Goal: Information Seeking & Learning: Compare options

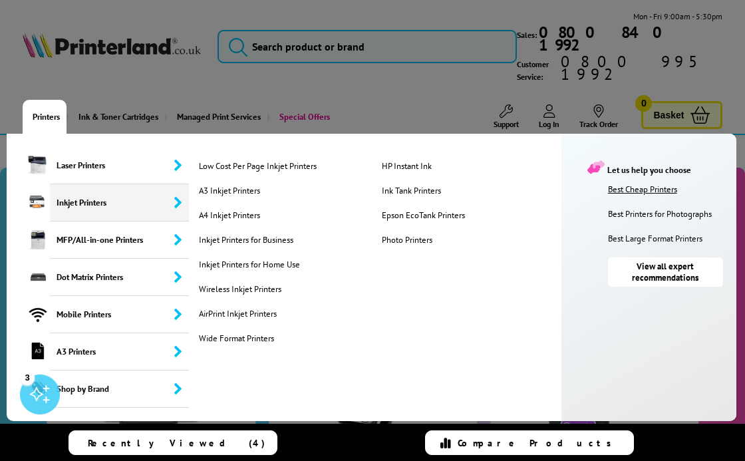
click at [639, 183] on link "Best Cheap Printers" at bounding box center [669, 188] width 122 height 11
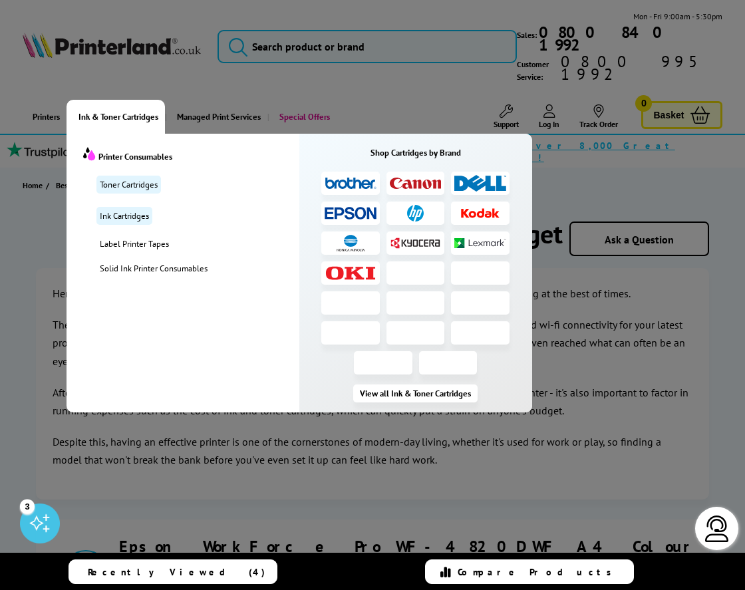
click at [128, 100] on span "Ink & Toner Cartridges" at bounding box center [118, 117] width 80 height 34
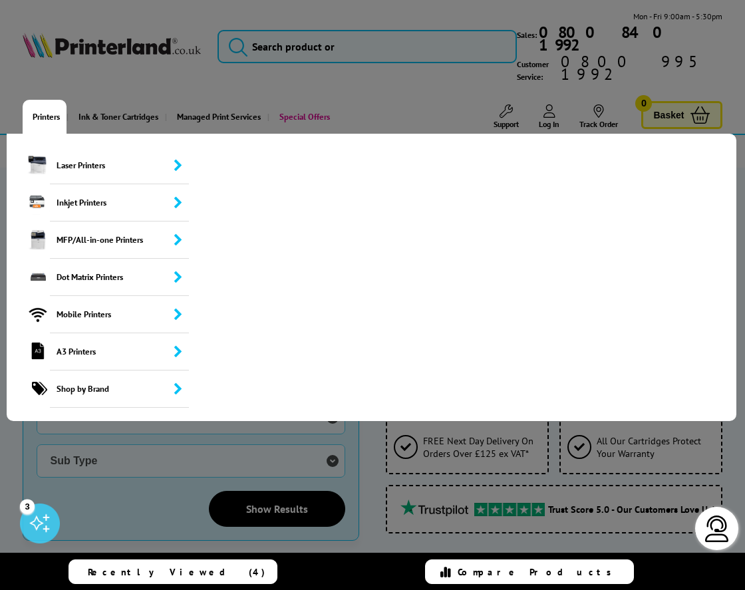
click at [40, 100] on link "Printers" at bounding box center [45, 117] width 44 height 34
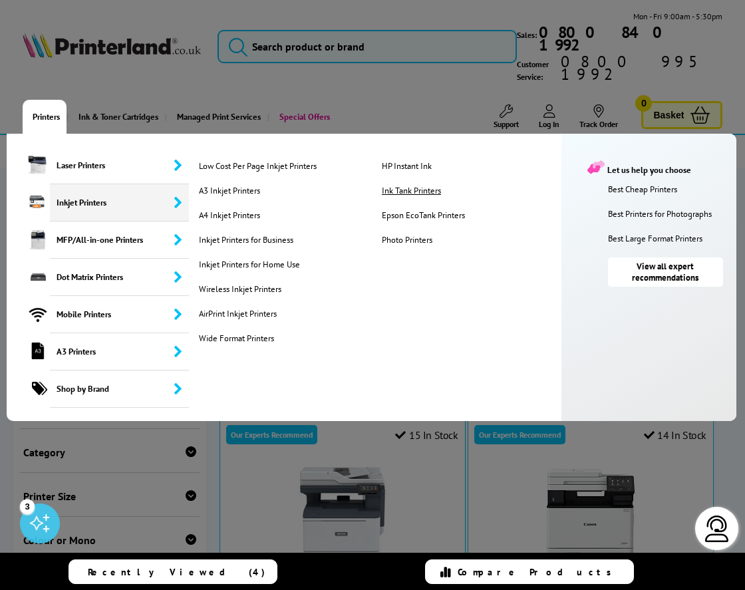
click at [424, 185] on link "Ink Tank Printers" at bounding box center [467, 190] width 178 height 11
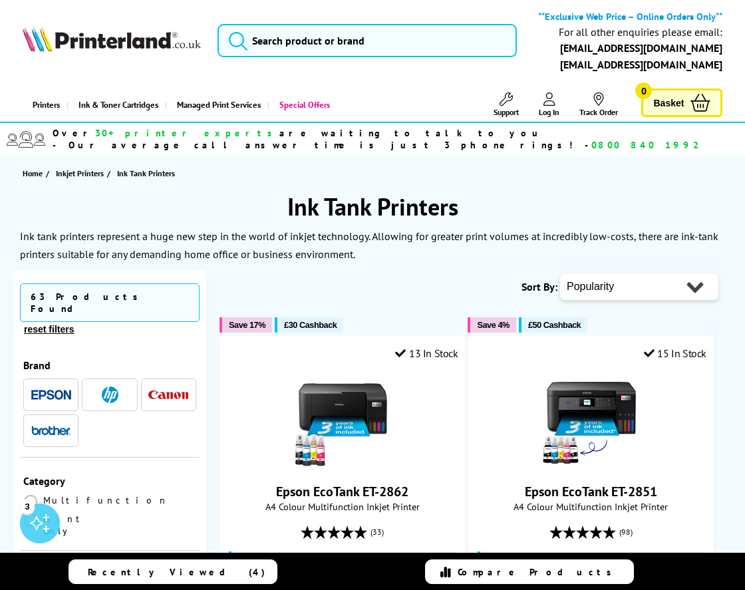
click at [49, 390] on img "button" at bounding box center [51, 395] width 40 height 10
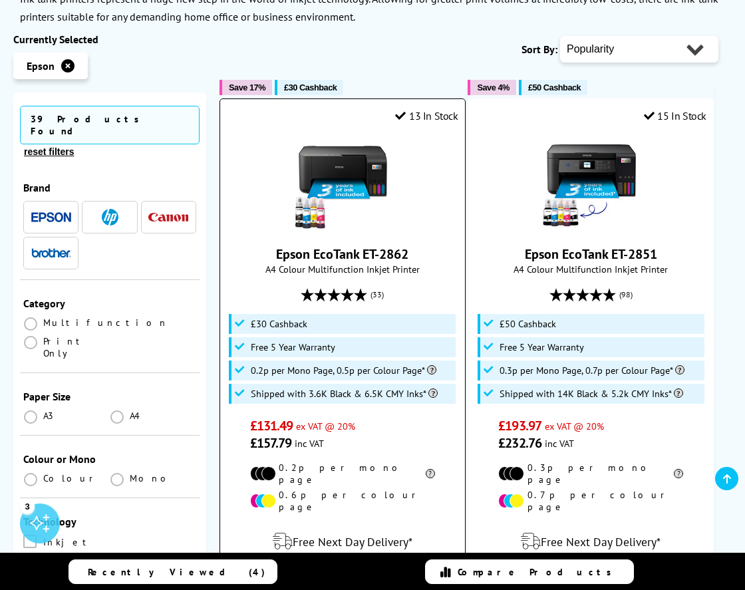
scroll to position [101, 0]
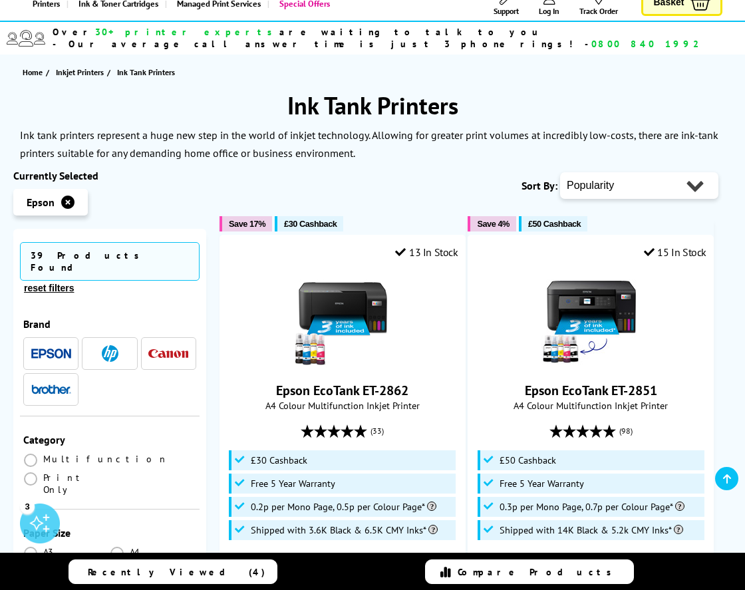
click at [300, 224] on span "£30 Cashback" at bounding box center [310, 224] width 53 height 10
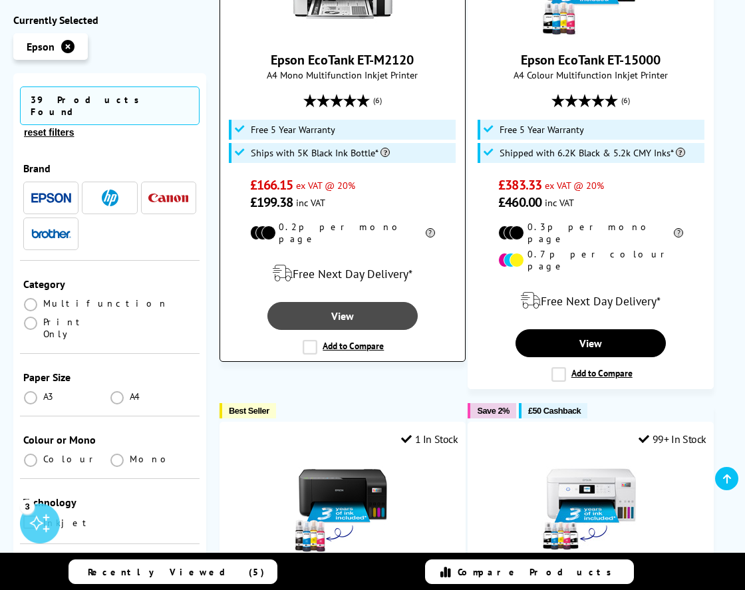
scroll to position [1436, 0]
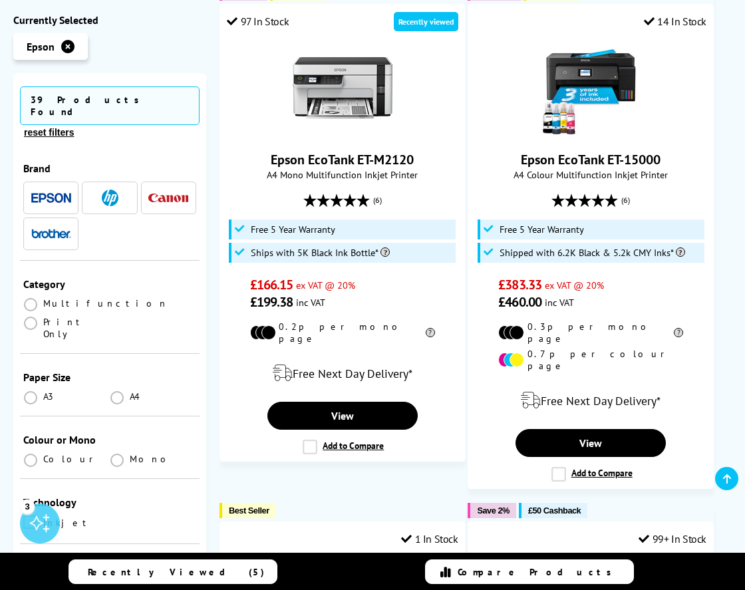
click at [166, 193] on img "button" at bounding box center [168, 197] width 40 height 9
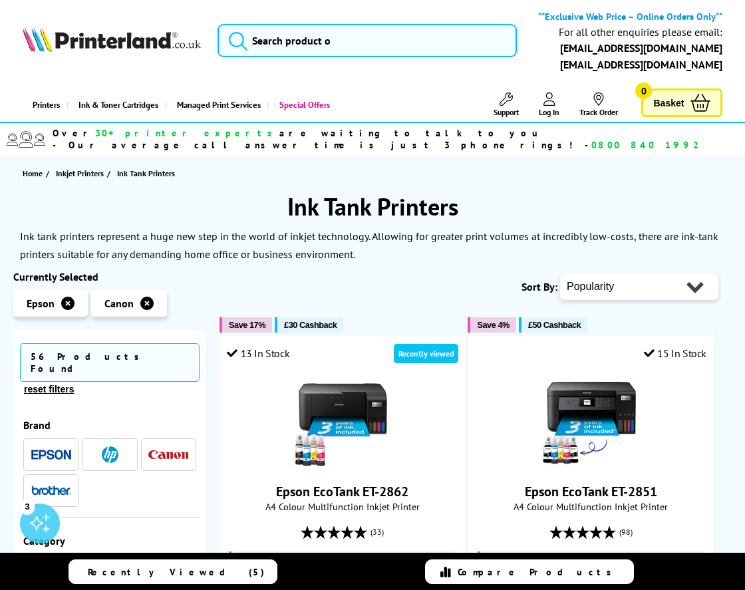
click at [68, 304] on icon "button" at bounding box center [67, 302] width 13 height 13
